Goal: Check status

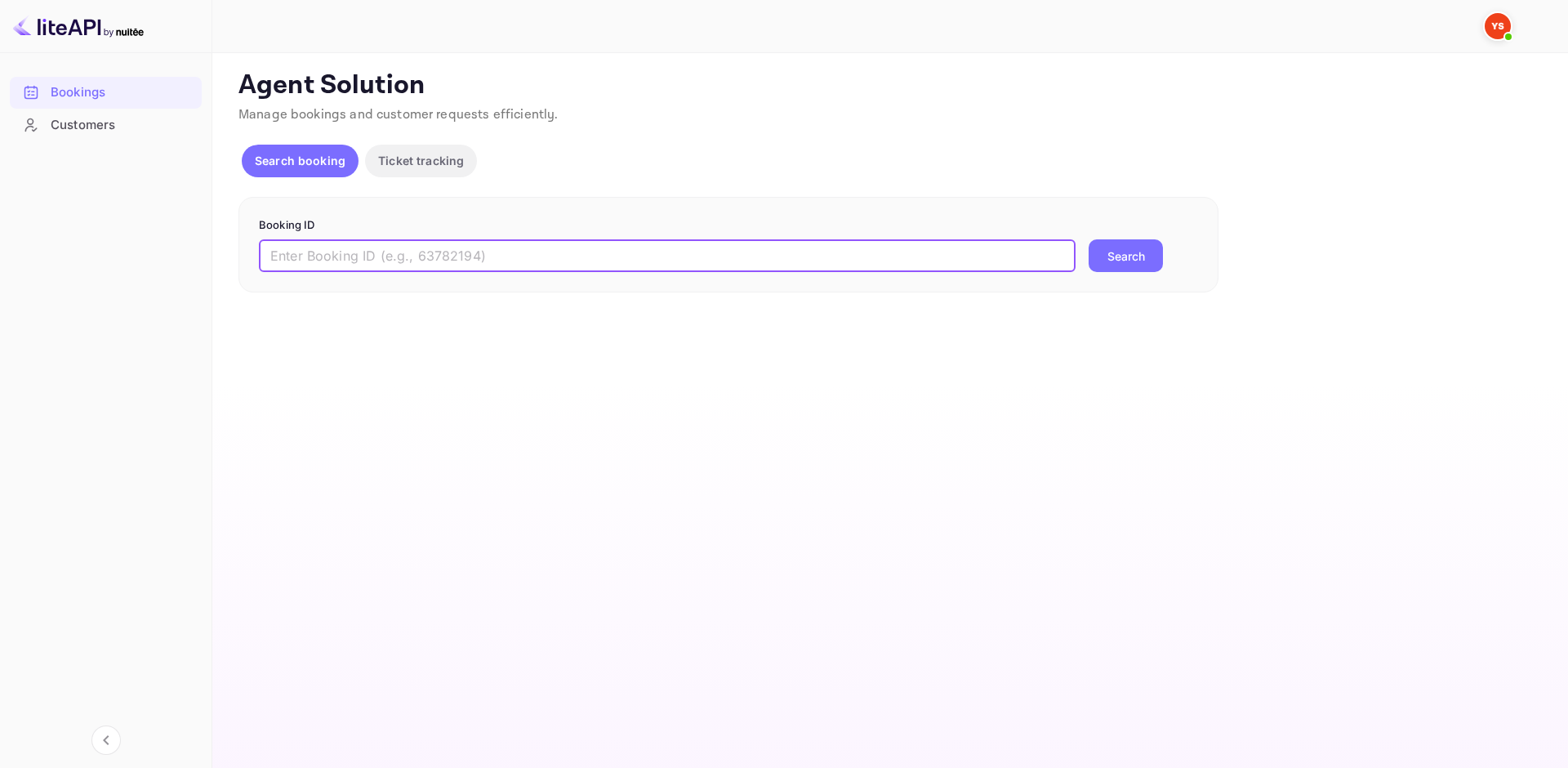
click at [397, 256] on input "text" at bounding box center [667, 255] width 817 height 32
paste input "9641984"
type input "9641984"
click at [1131, 273] on div "Booking ID 9641984 ​ Search" at bounding box center [729, 245] width 980 height 96
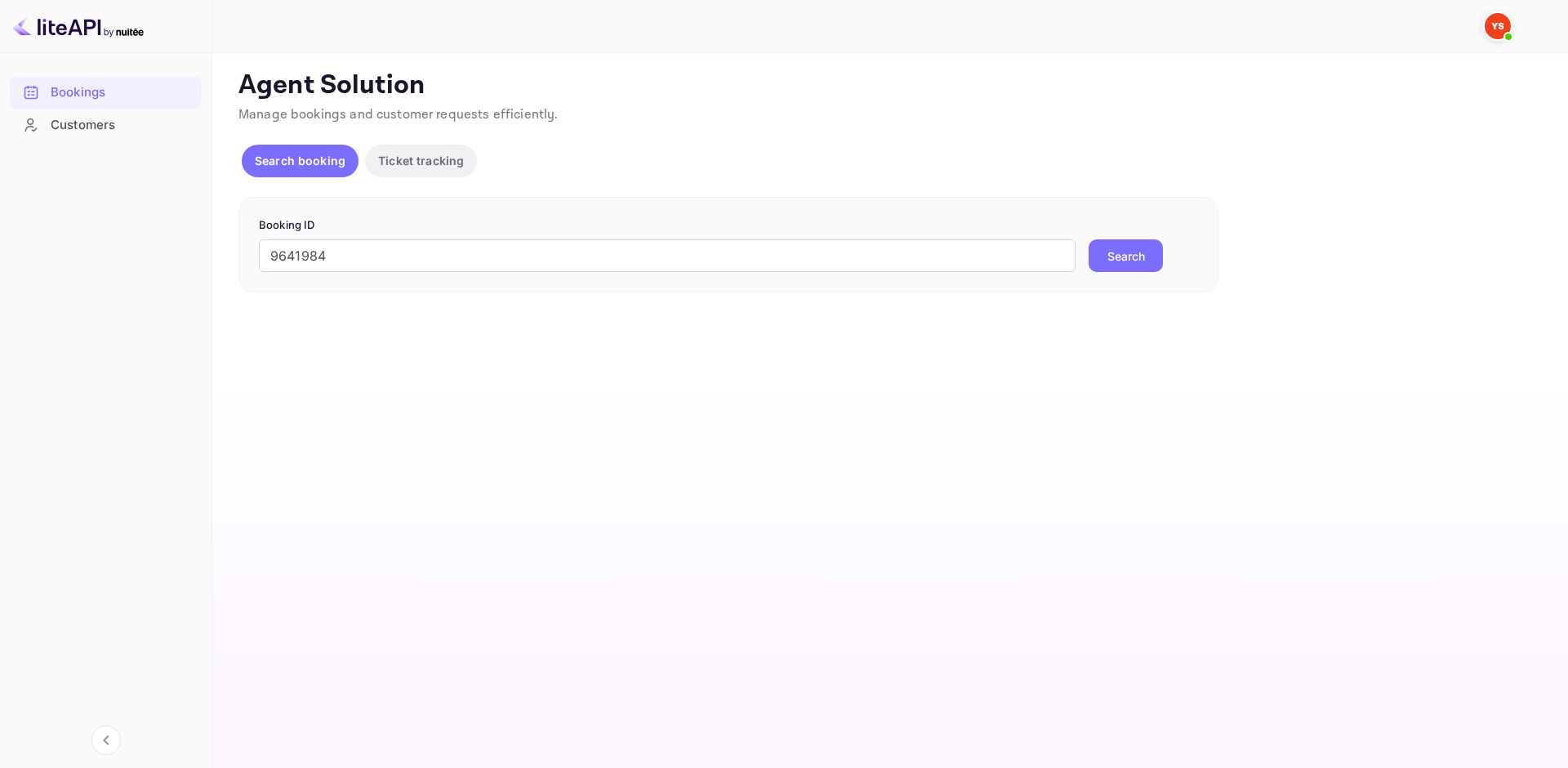
drag, startPoint x: 1136, startPoint y: 259, endPoint x: 1144, endPoint y: 255, distance: 8.9
click at [1136, 258] on button "Search" at bounding box center [1125, 255] width 74 height 32
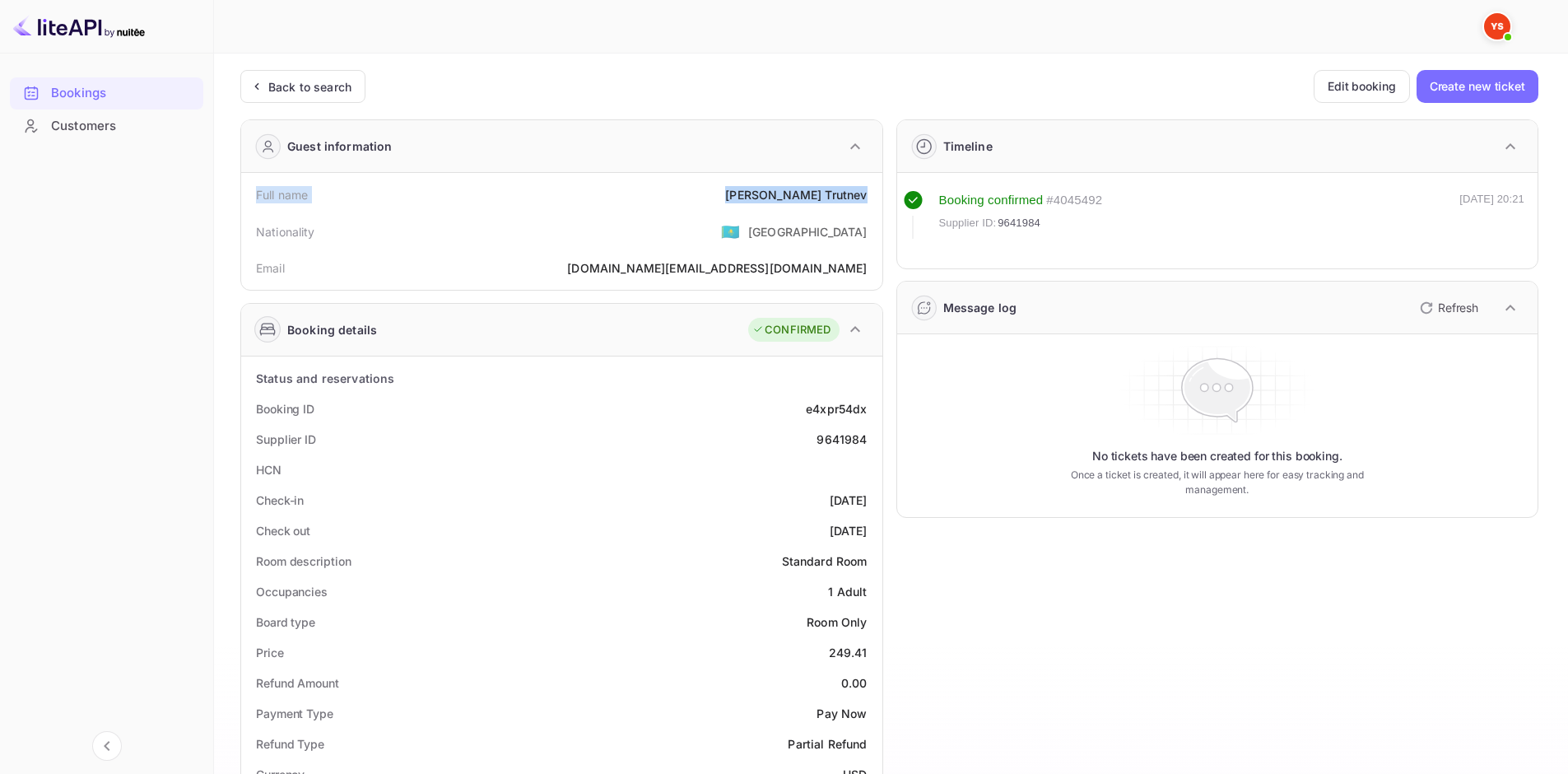
drag, startPoint x: 254, startPoint y: 188, endPoint x: 870, endPoint y: 201, distance: 616.1
click at [870, 201] on div "Full name [PERSON_NAME]" at bounding box center [561, 195] width 628 height 31
copy div "Full name [PERSON_NAME]"
drag, startPoint x: 257, startPoint y: 410, endPoint x: 875, endPoint y: 533, distance: 630.1
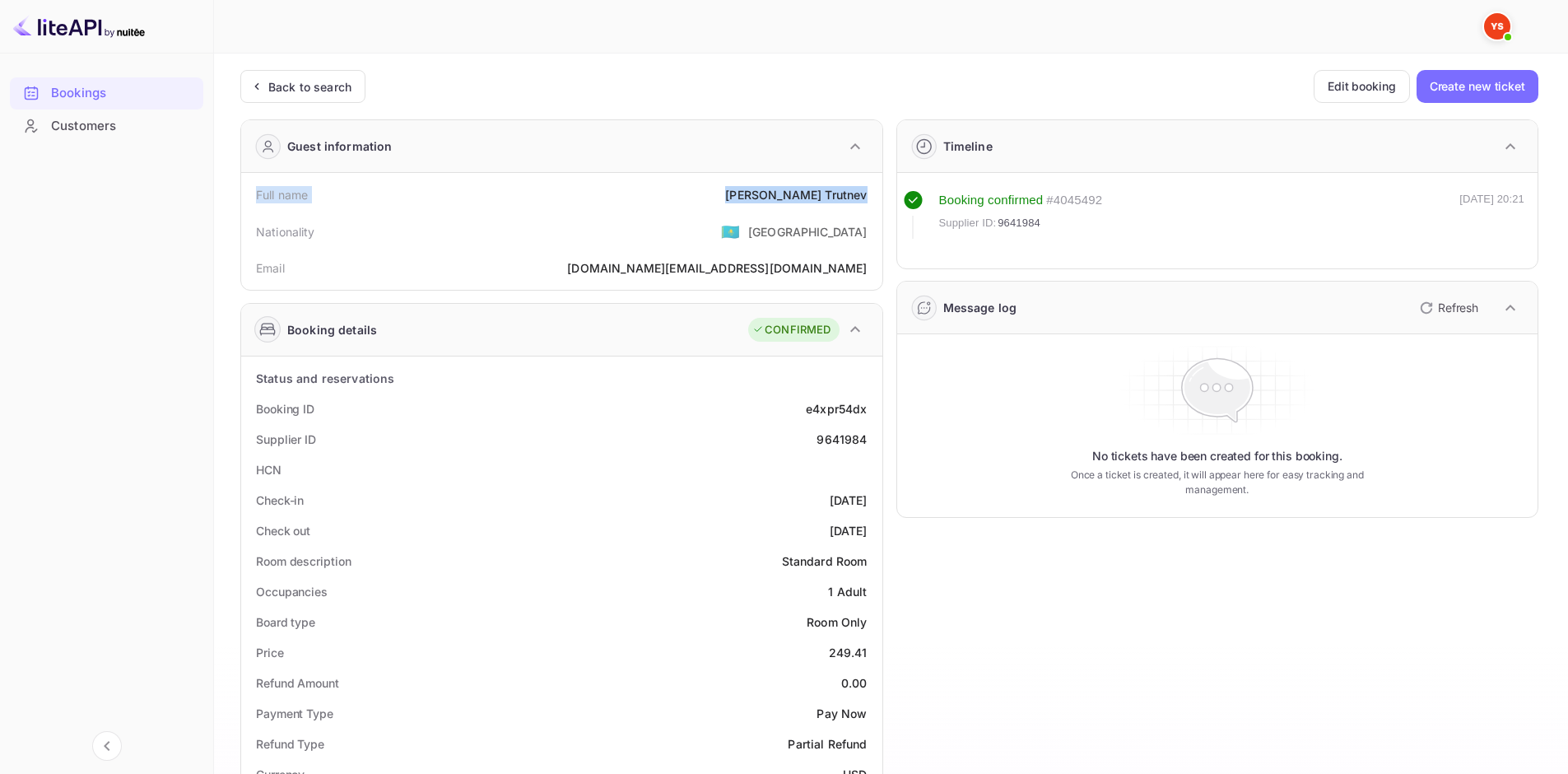
copy div "Booking ID e4xpr54dx Supplier ID 9641984 HCN Check-in [DATE] Check out [DATE]"
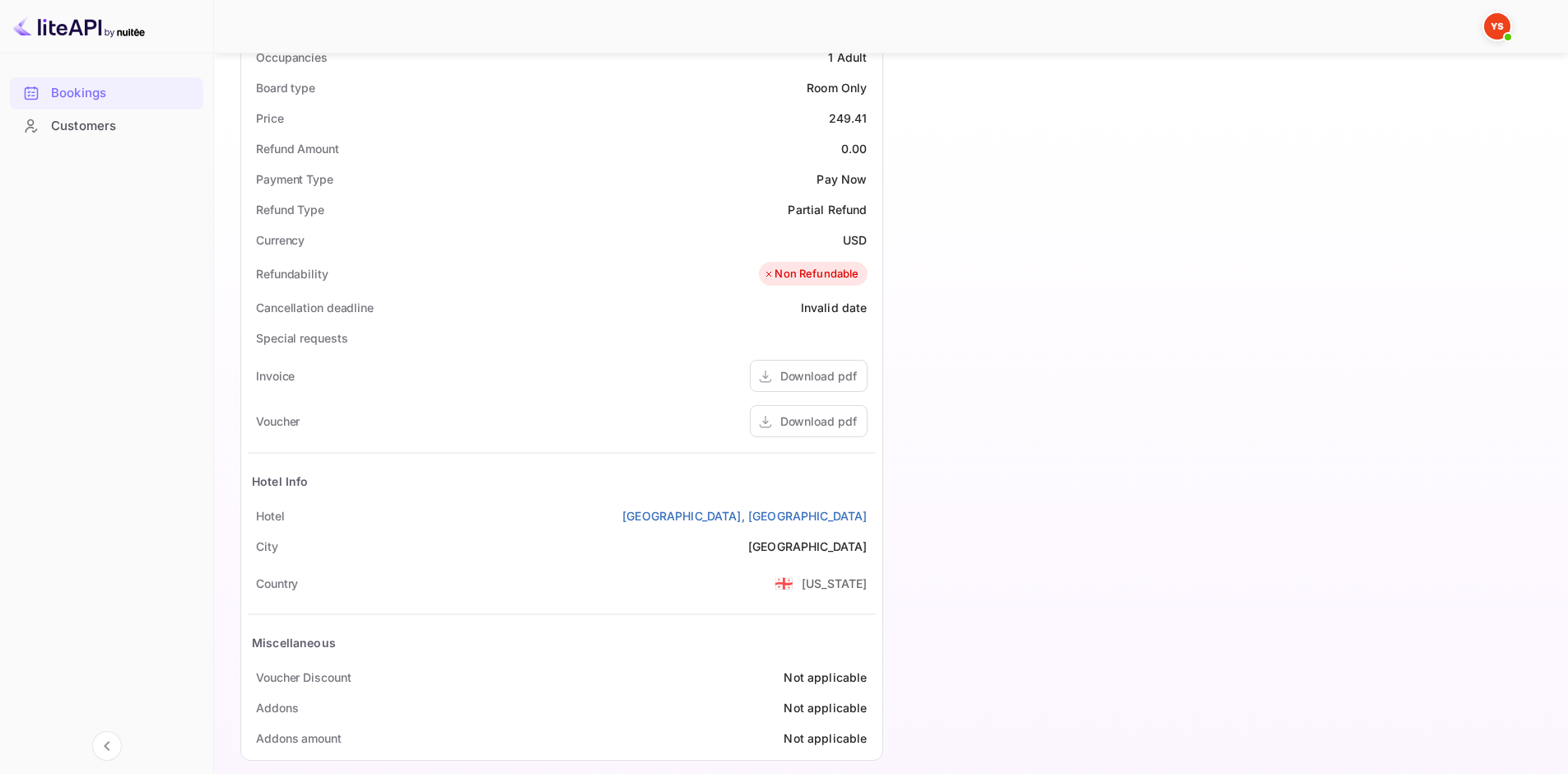
scroll to position [552, 0]
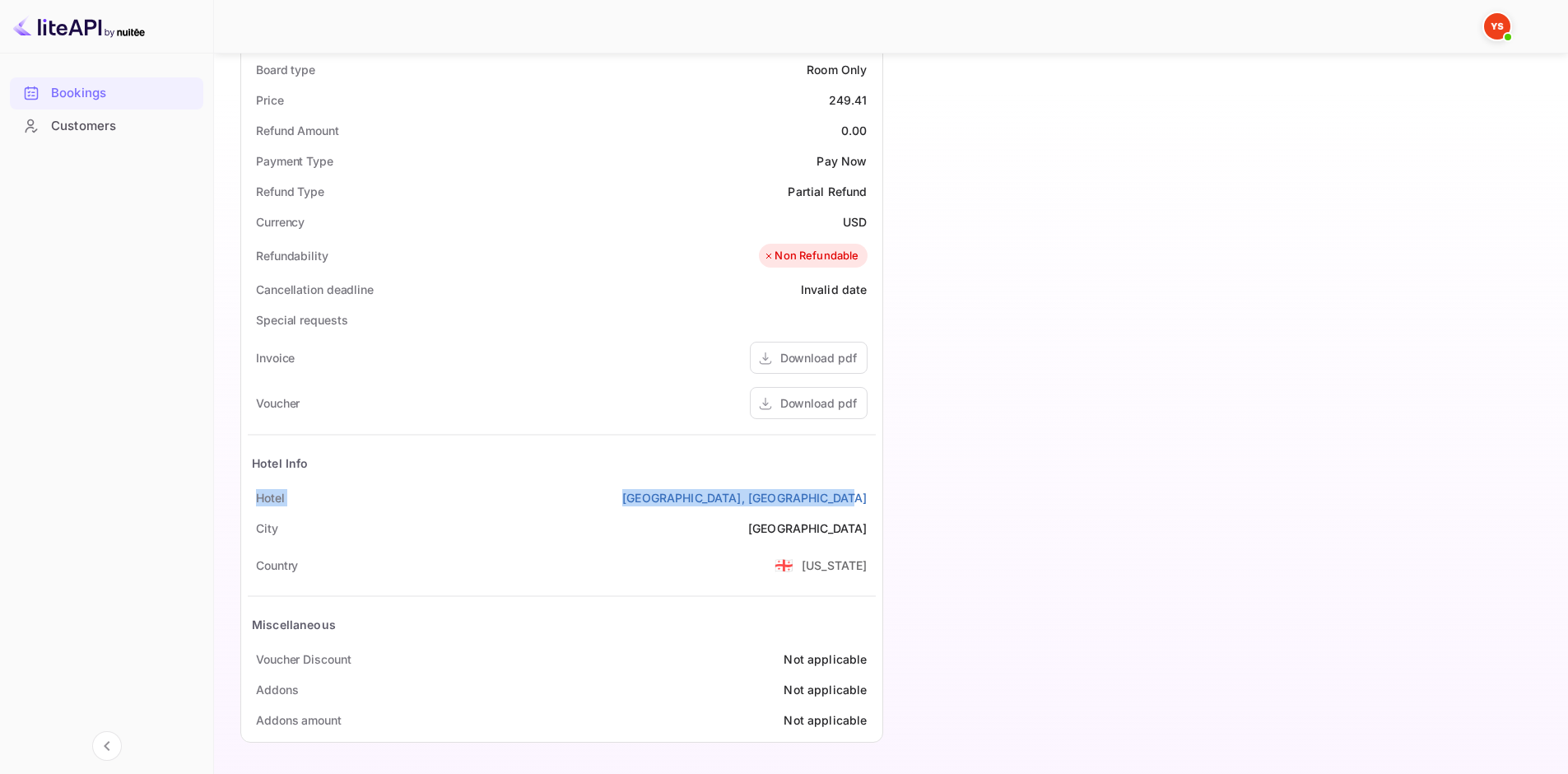
drag, startPoint x: 246, startPoint y: 492, endPoint x: 872, endPoint y: 504, distance: 626.1
click at [872, 504] on div "Status and reservations Booking ID e4xpr54dx Supplier ID 9641984 HCN Check-in […" at bounding box center [562, 273] width 641 height 938
copy div "[GEOGRAPHIC_DATA], [GEOGRAPHIC_DATA]"
